Goal: Find contact information: Find specific fact

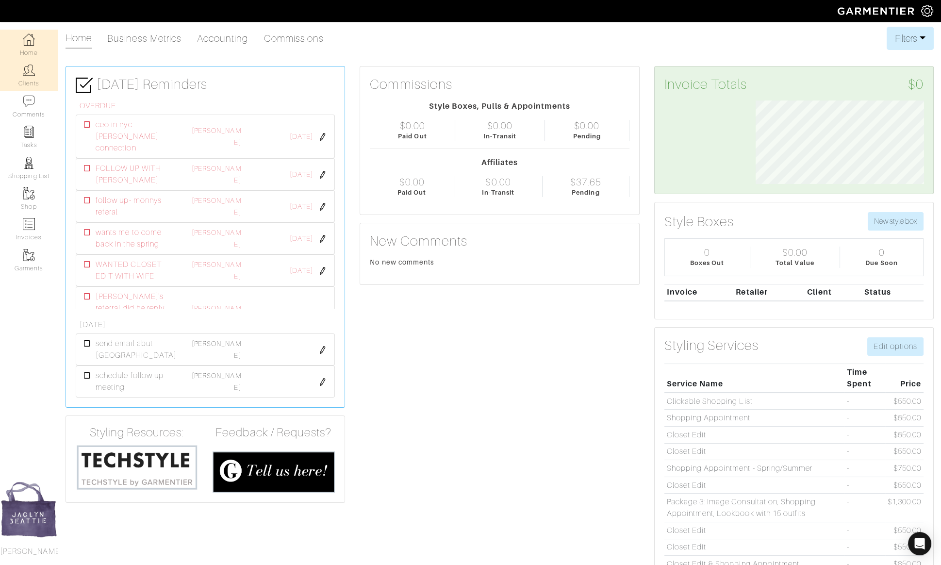
scroll to position [84, 182]
click at [37, 75] on link "Clients" at bounding box center [29, 75] width 58 height 31
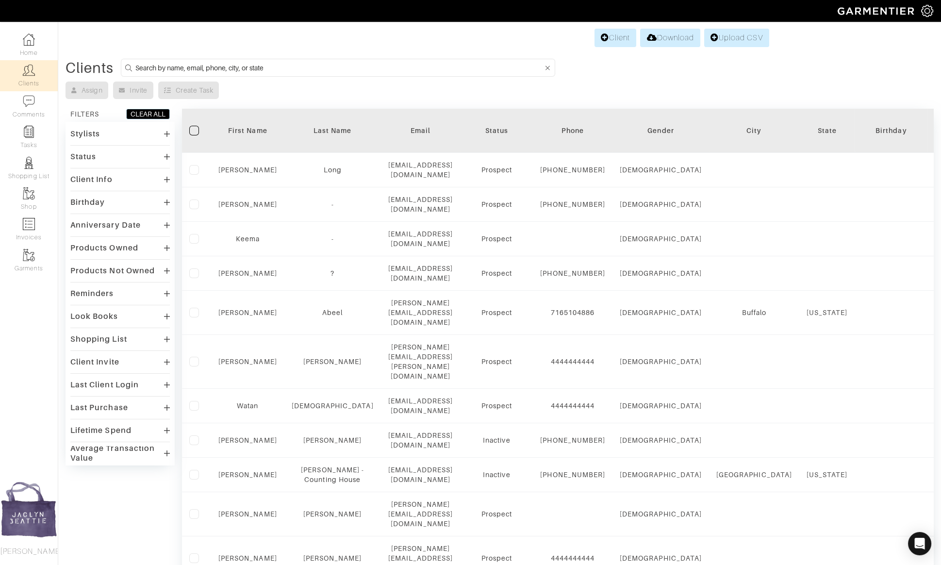
click at [174, 67] on input at bounding box center [338, 68] width 407 height 12
type input "jennifer niesen"
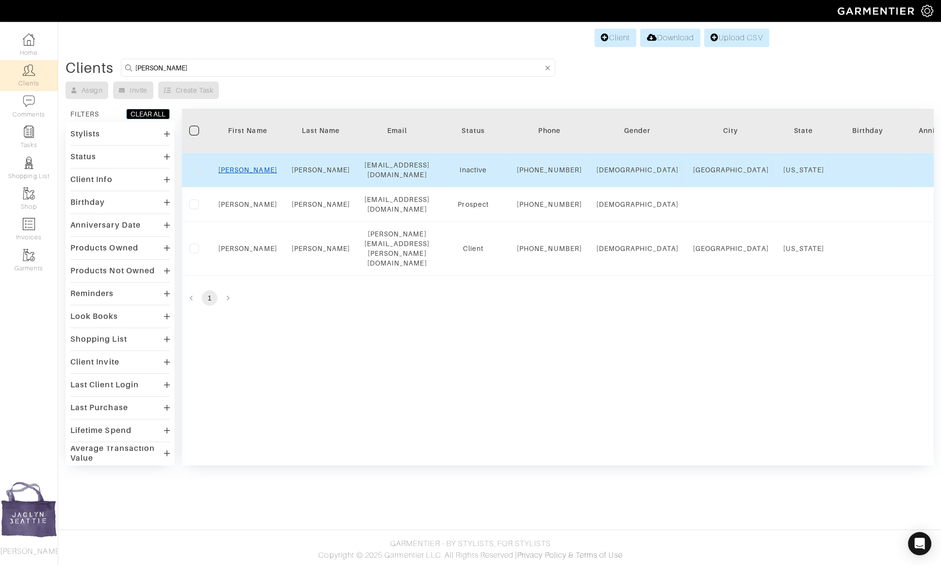
click at [253, 174] on link "Jennifer" at bounding box center [247, 170] width 59 height 8
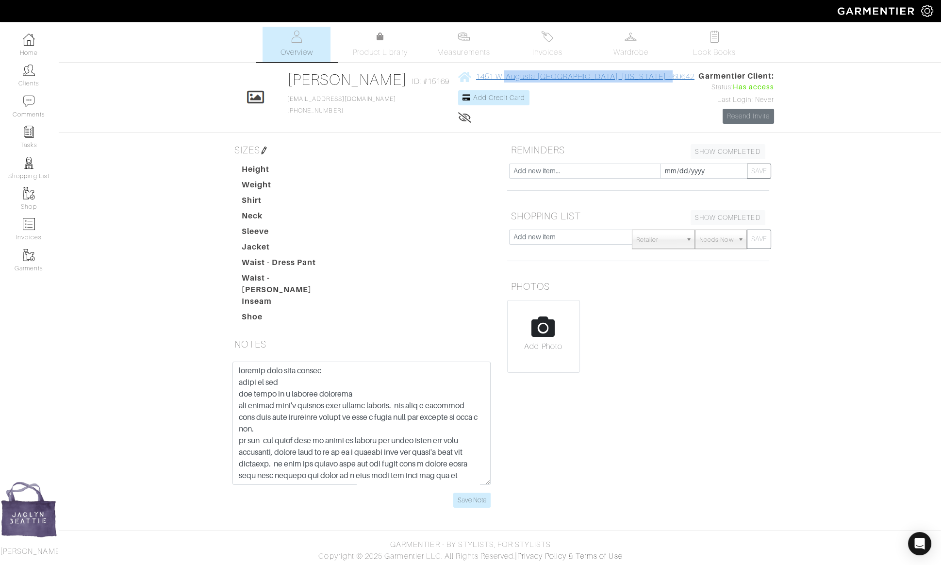
drag, startPoint x: 523, startPoint y: 84, endPoint x: 515, endPoint y: 81, distance: 8.3
click at [515, 81] on div "1451 W. Augusta [GEOGRAPHIC_DATA], [US_STATE] - 60642 Add Credit Card" at bounding box center [576, 97] width 236 height 54
copy span "[STREET_ADDRESS][US_STATE]"
